Goal: Information Seeking & Learning: Learn about a topic

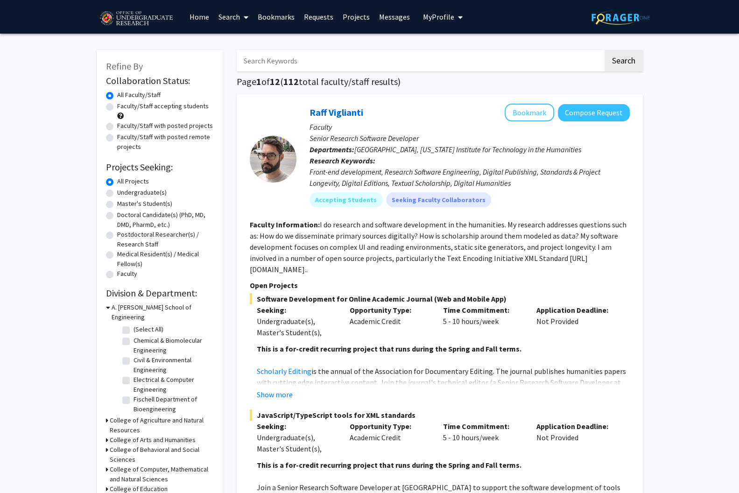
click at [117, 188] on label "Undergraduate(s)" at bounding box center [141, 193] width 49 height 10
click at [117, 188] on input "Undergraduate(s)" at bounding box center [120, 191] width 6 height 6
radio input "true"
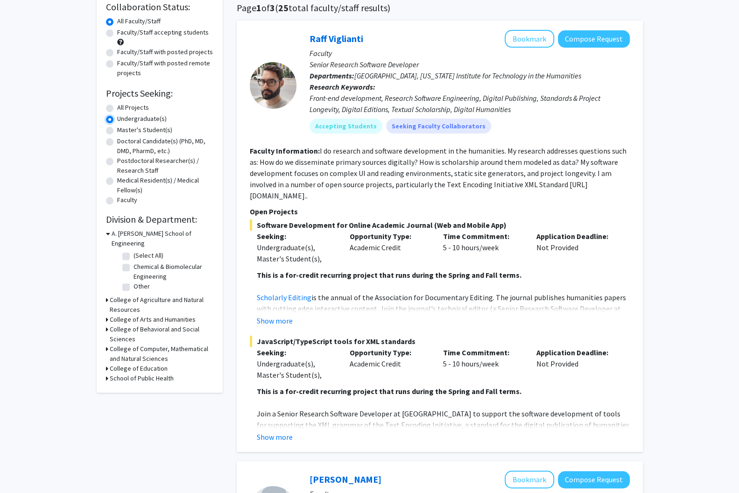
scroll to position [78, 0]
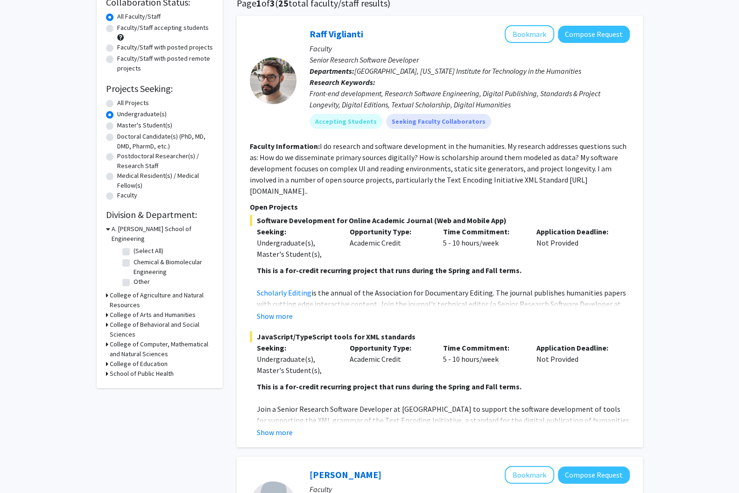
click at [106, 339] on icon at bounding box center [107, 344] width 2 height 10
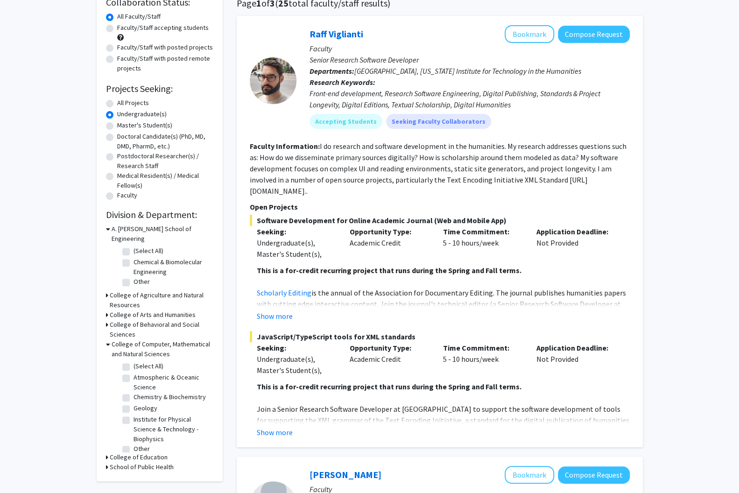
click at [106, 339] on icon at bounding box center [108, 344] width 4 height 10
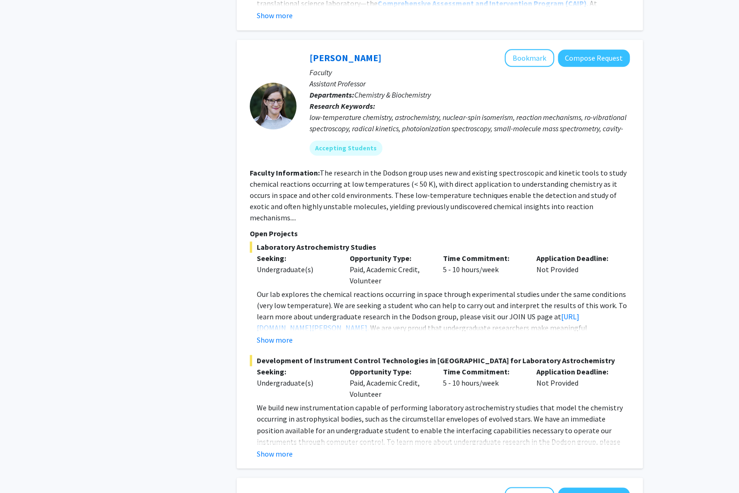
scroll to position [3034, 0]
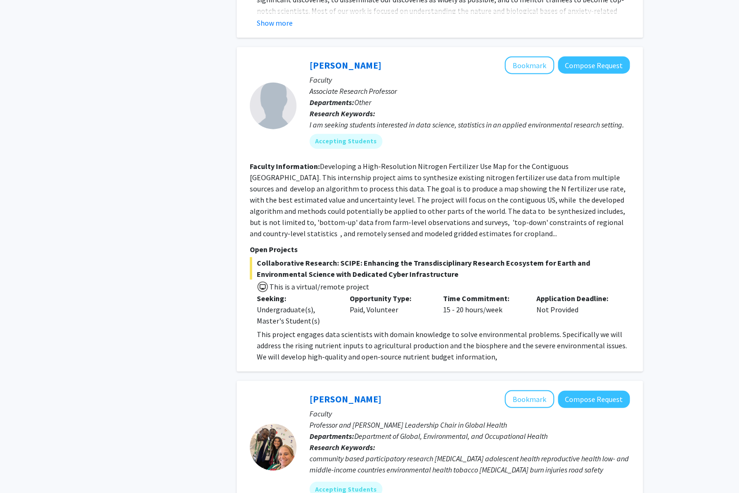
scroll to position [1379, 0]
